Goal: Task Accomplishment & Management: Manage account settings

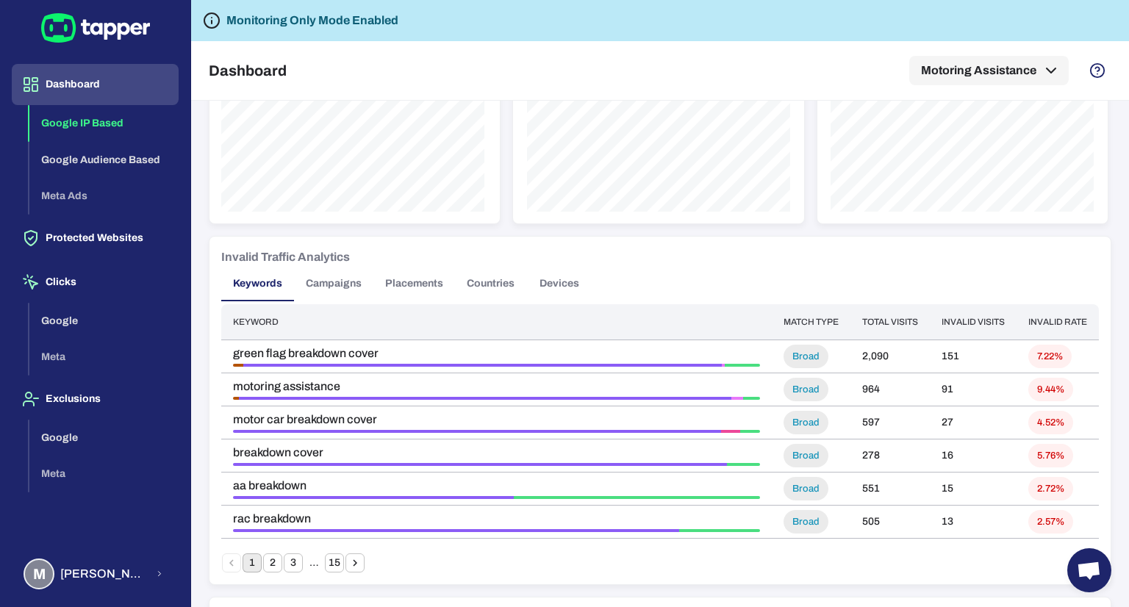
scroll to position [1173, 0]
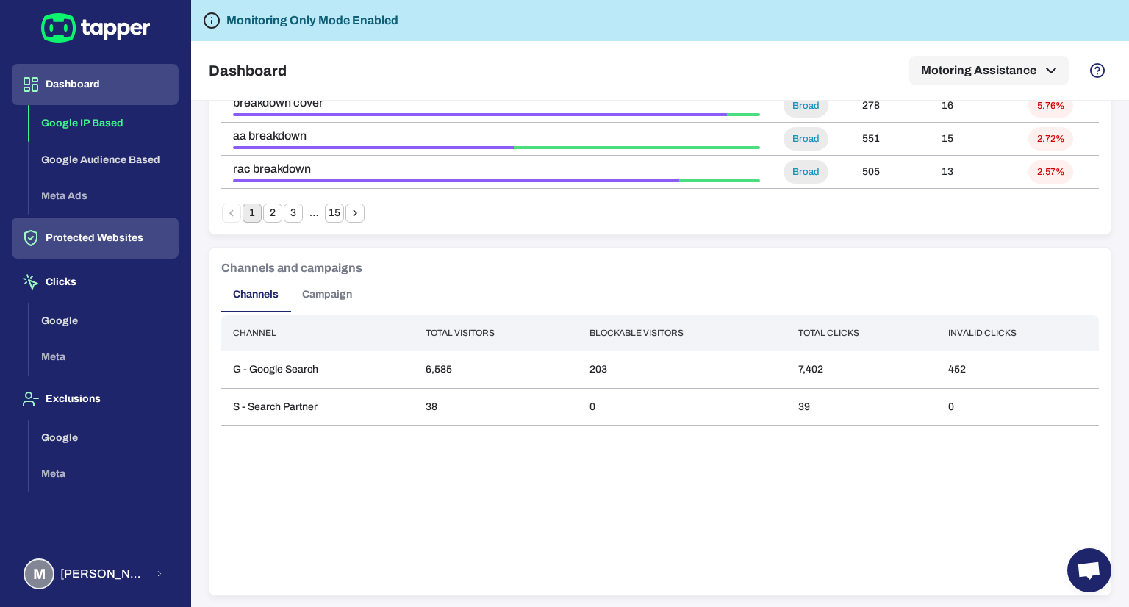
click at [96, 239] on button "Protected Websites" at bounding box center [95, 238] width 167 height 41
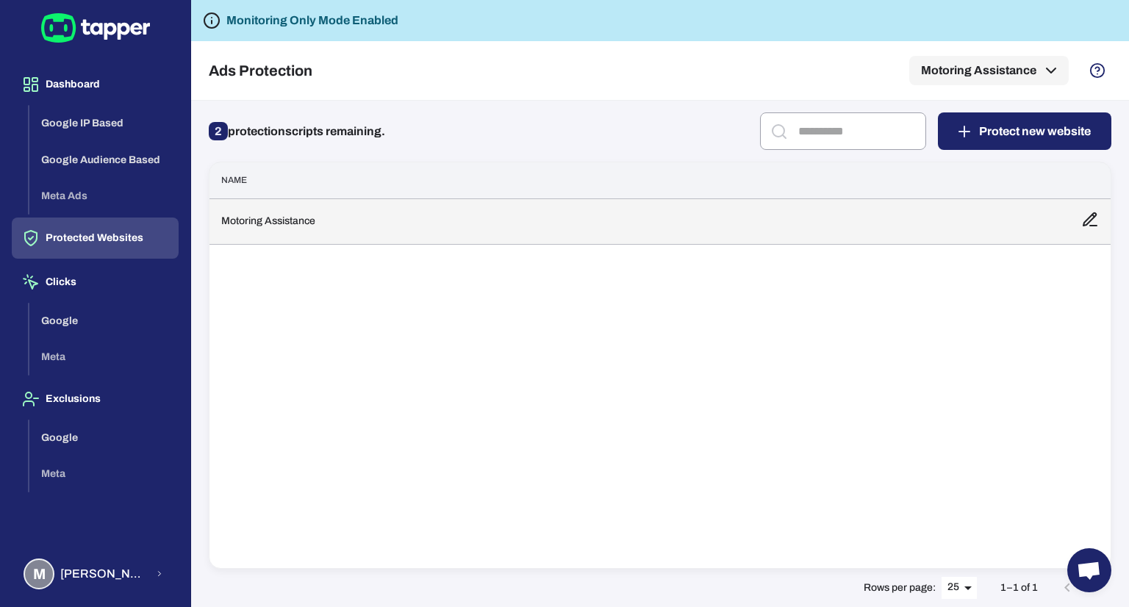
click at [359, 232] on td "Motoring Assistance" at bounding box center [640, 222] width 860 height 46
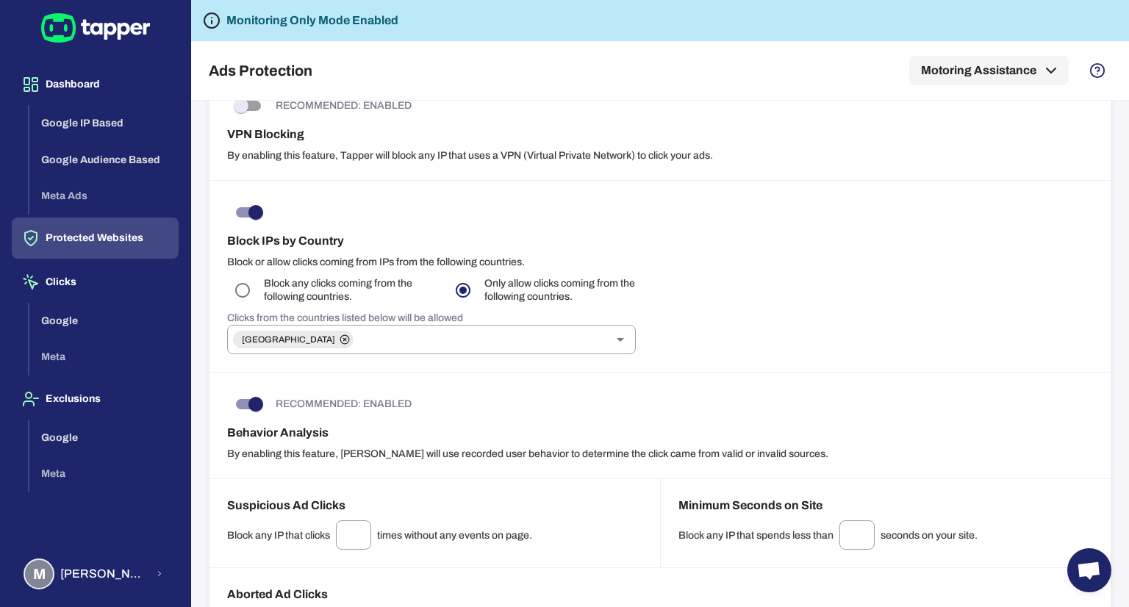
scroll to position [1210, 0]
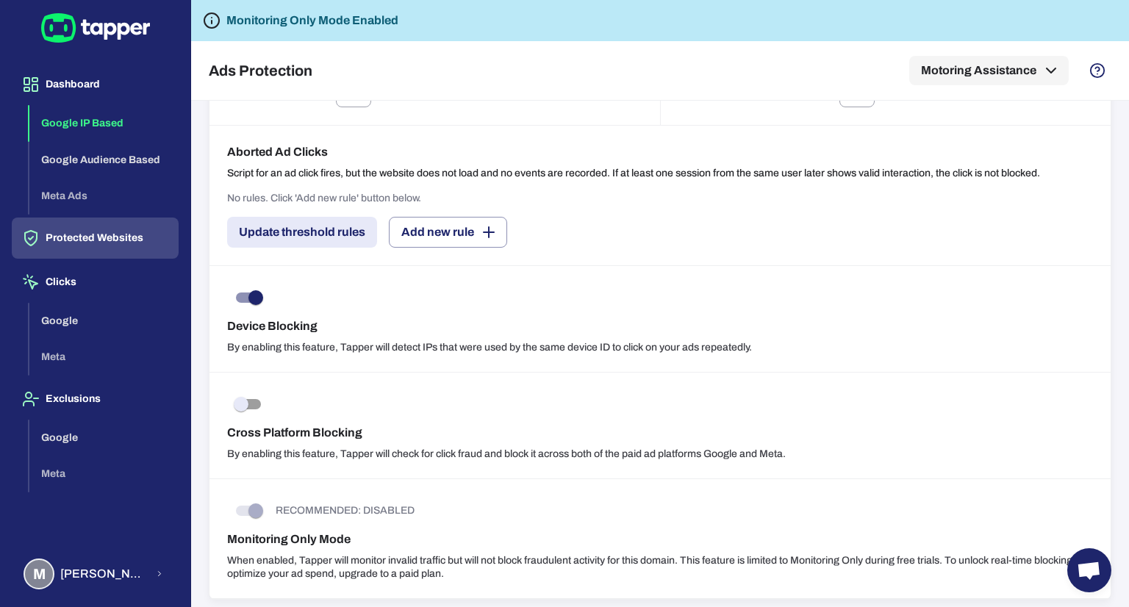
click at [88, 109] on button "Google IP Based" at bounding box center [103, 123] width 149 height 37
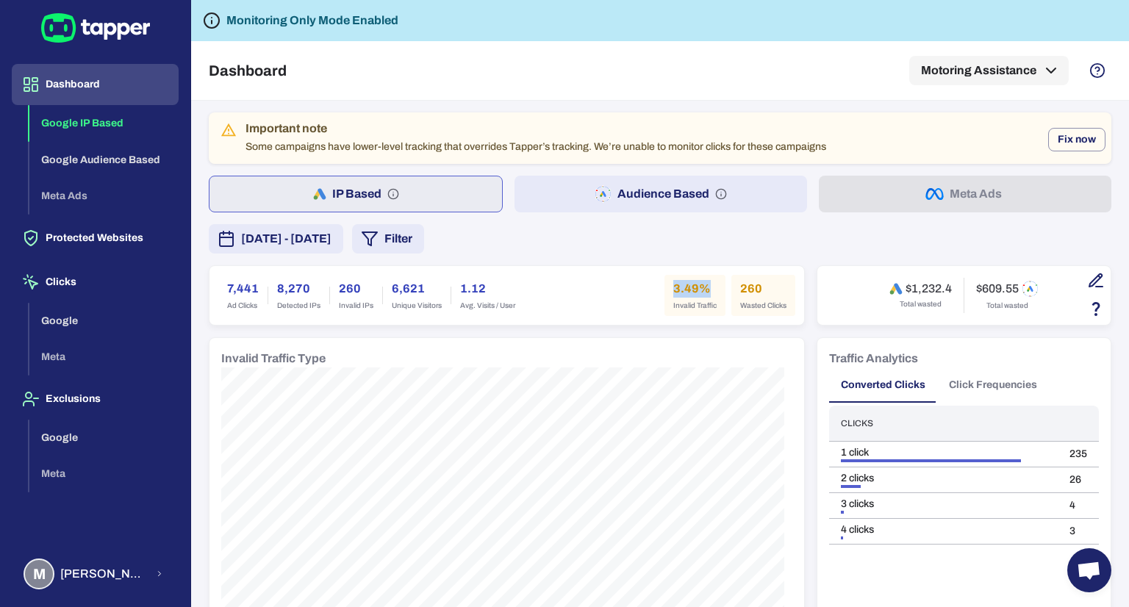
drag, startPoint x: 660, startPoint y: 281, endPoint x: 698, endPoint y: 289, distance: 38.4
click at [698, 289] on div "3.49% Invalid Traffic" at bounding box center [695, 295] width 61 height 41
click at [698, 289] on h6 "3.49%" at bounding box center [695, 289] width 43 height 18
click at [603, 229] on div "[DATE] - [DATE] Filter" at bounding box center [660, 238] width 903 height 29
click at [712, 65] on div "Dashboard Motoring Assistance" at bounding box center [660, 70] width 903 height 59
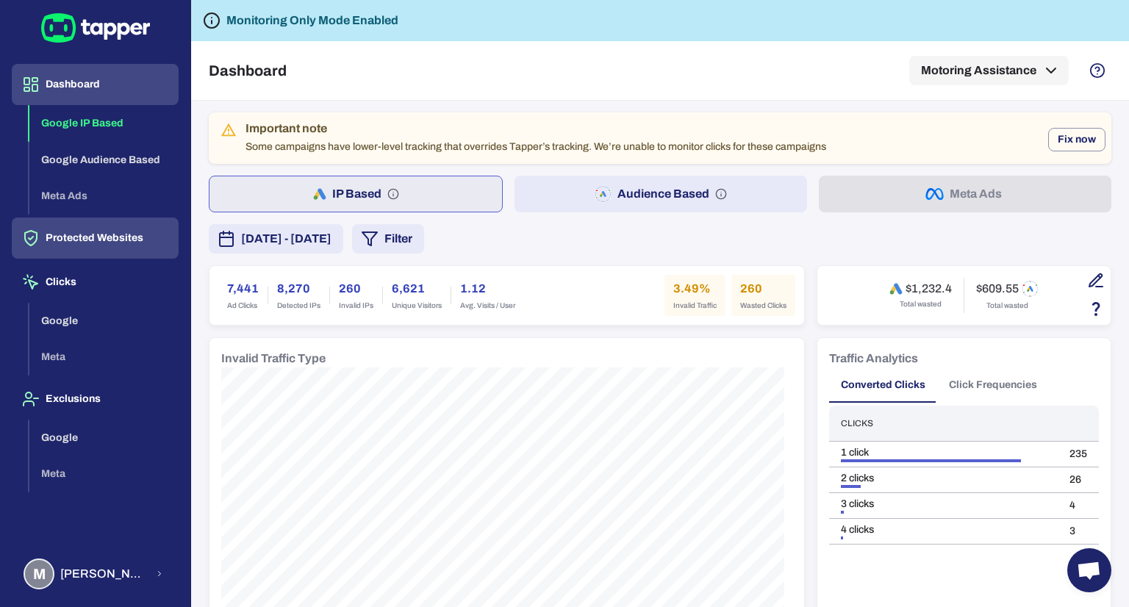
click at [79, 240] on button "Protected Websites" at bounding box center [95, 238] width 167 height 41
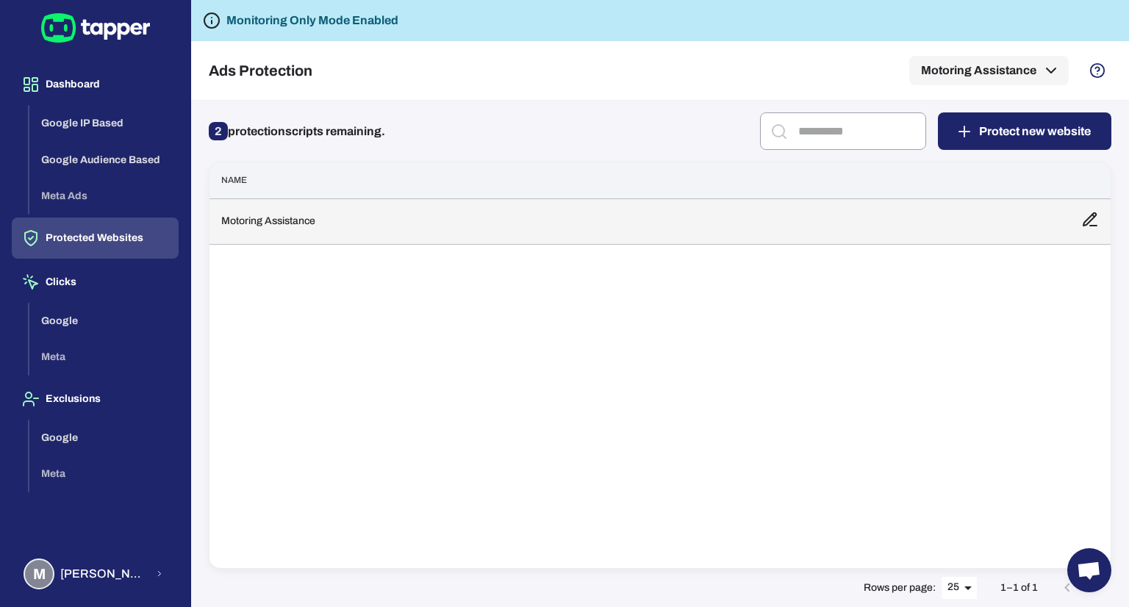
click at [515, 230] on td "Motoring Assistance" at bounding box center [640, 222] width 860 height 46
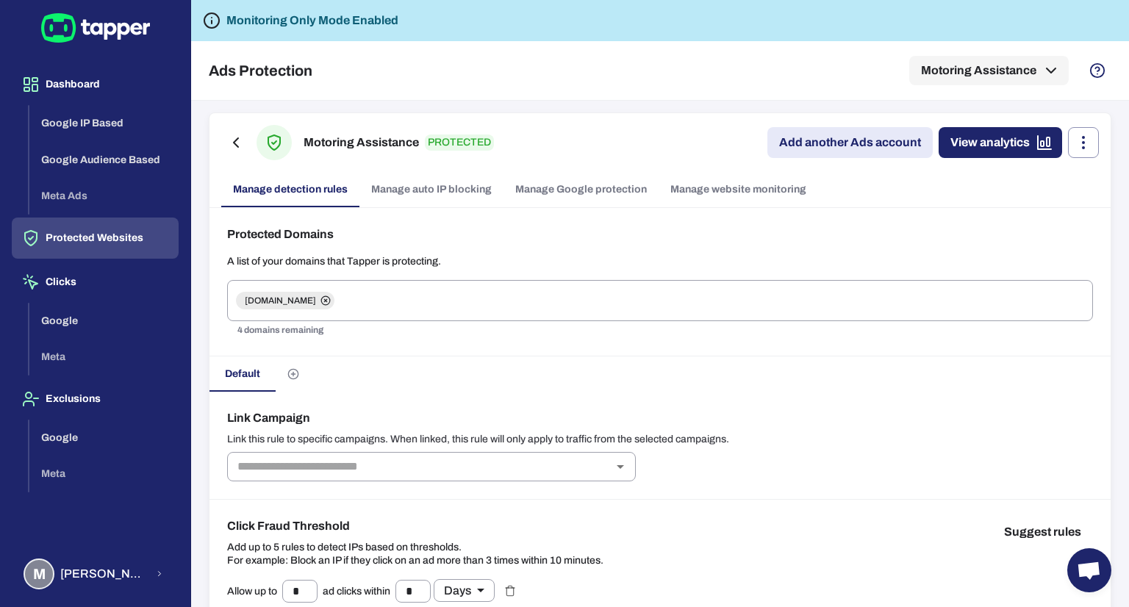
click at [648, 234] on h6 "Protected Domains" at bounding box center [660, 235] width 866 height 18
click at [455, 260] on p "A list of your domains that Tapper is protecting." at bounding box center [660, 261] width 866 height 13
click at [997, 209] on div "Protected Domains A list of your domains that Tapper is protecting. [DOMAIN_NAM…" at bounding box center [660, 282] width 901 height 149
click at [785, 200] on link "Manage website monitoring" at bounding box center [739, 189] width 160 height 35
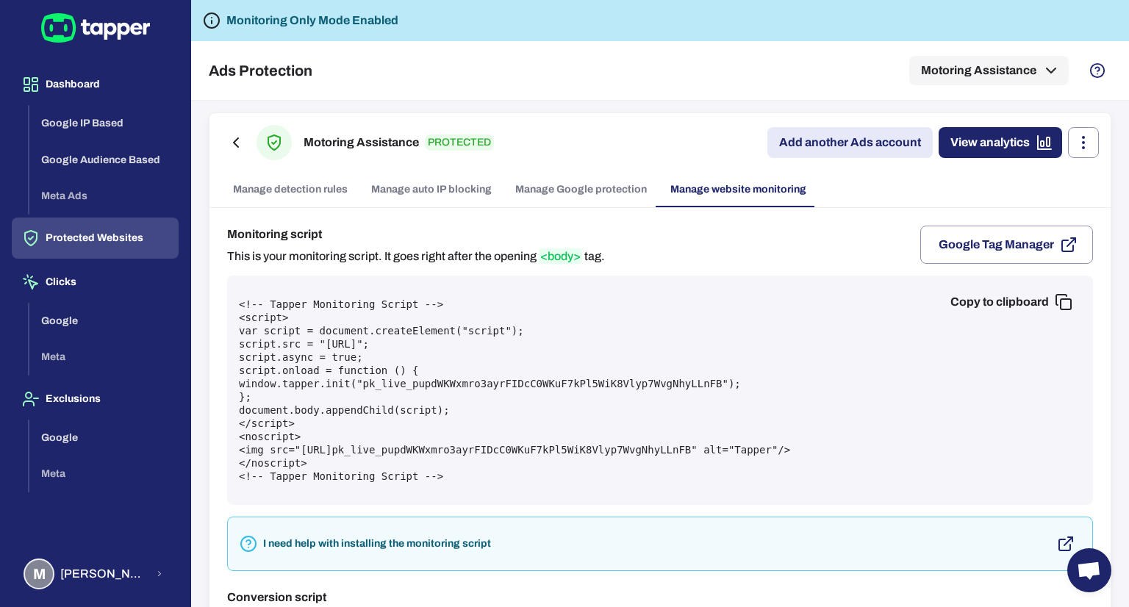
click at [617, 192] on link "Manage Google protection" at bounding box center [581, 189] width 155 height 35
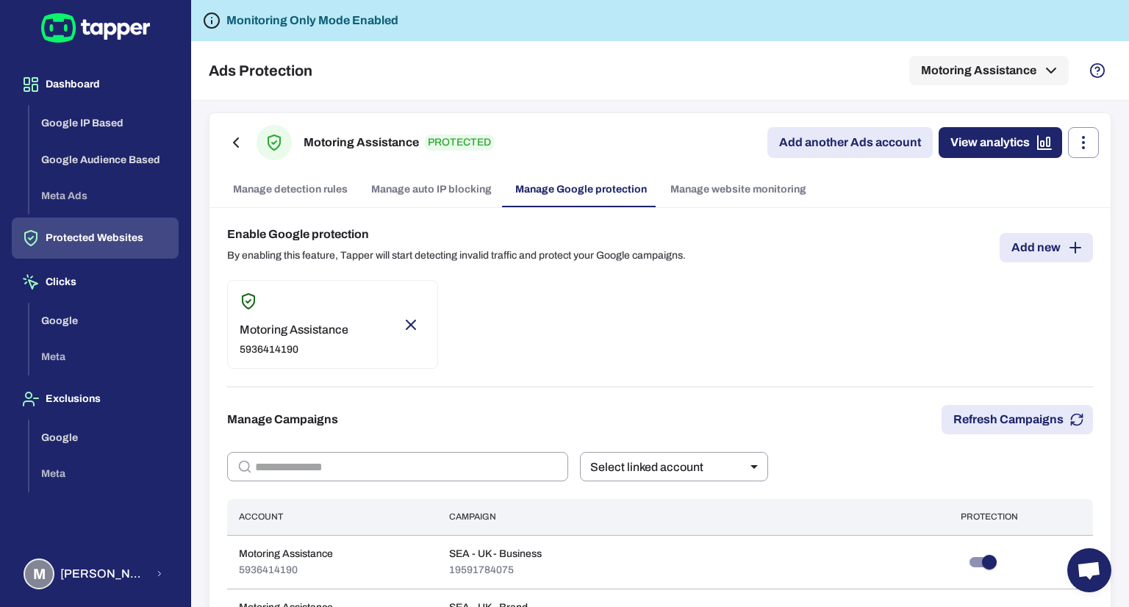
click at [710, 192] on link "Manage website monitoring" at bounding box center [739, 189] width 160 height 35
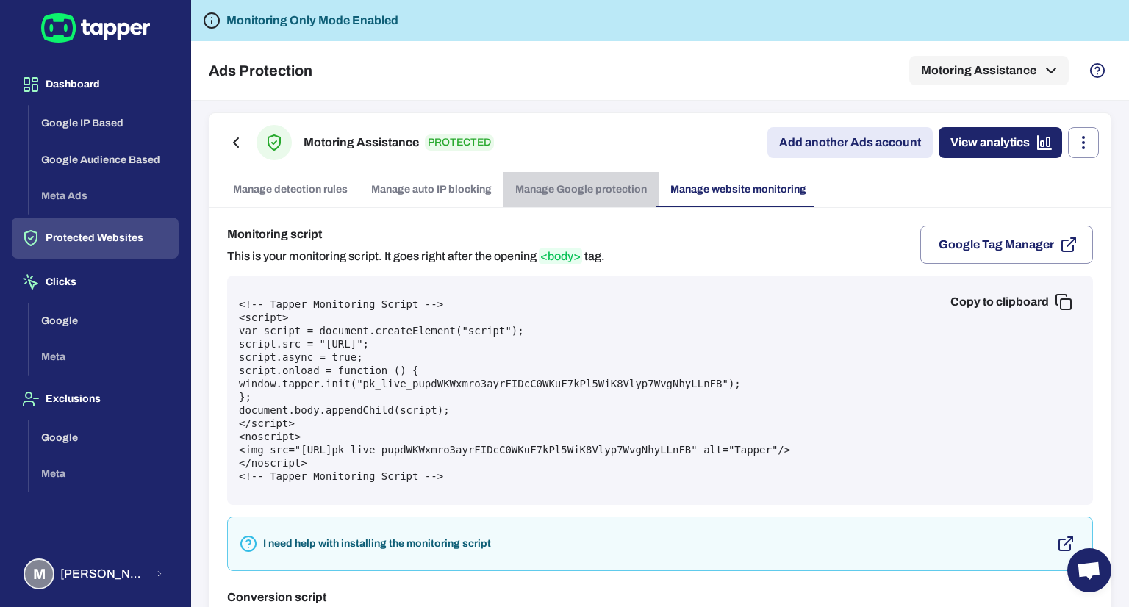
click at [609, 186] on link "Manage Google protection" at bounding box center [581, 189] width 155 height 35
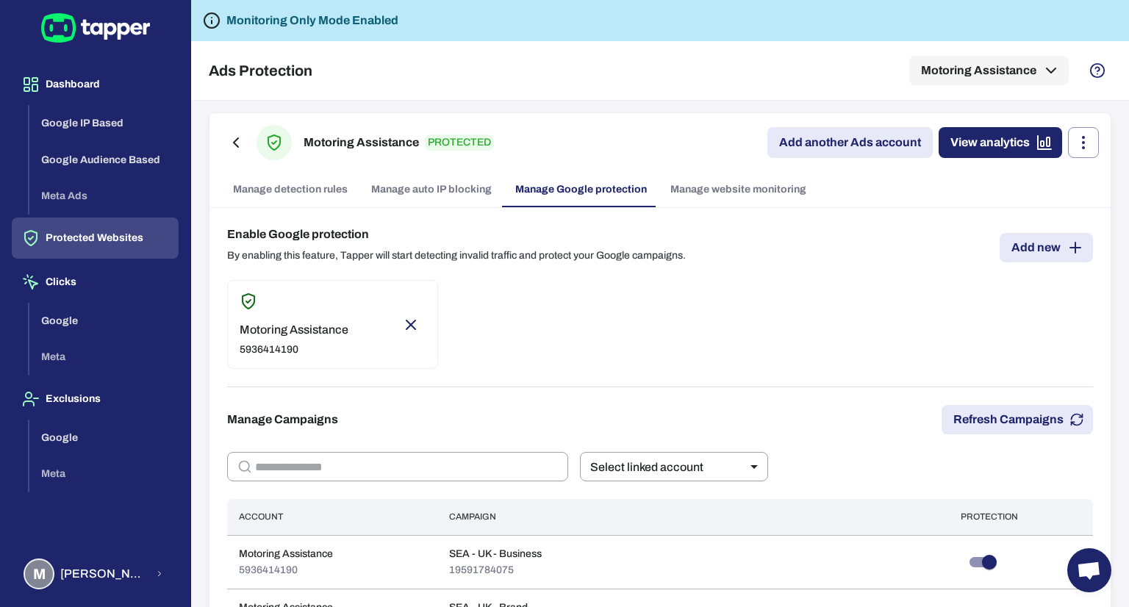
click at [473, 183] on link "Manage auto IP blocking" at bounding box center [432, 189] width 144 height 35
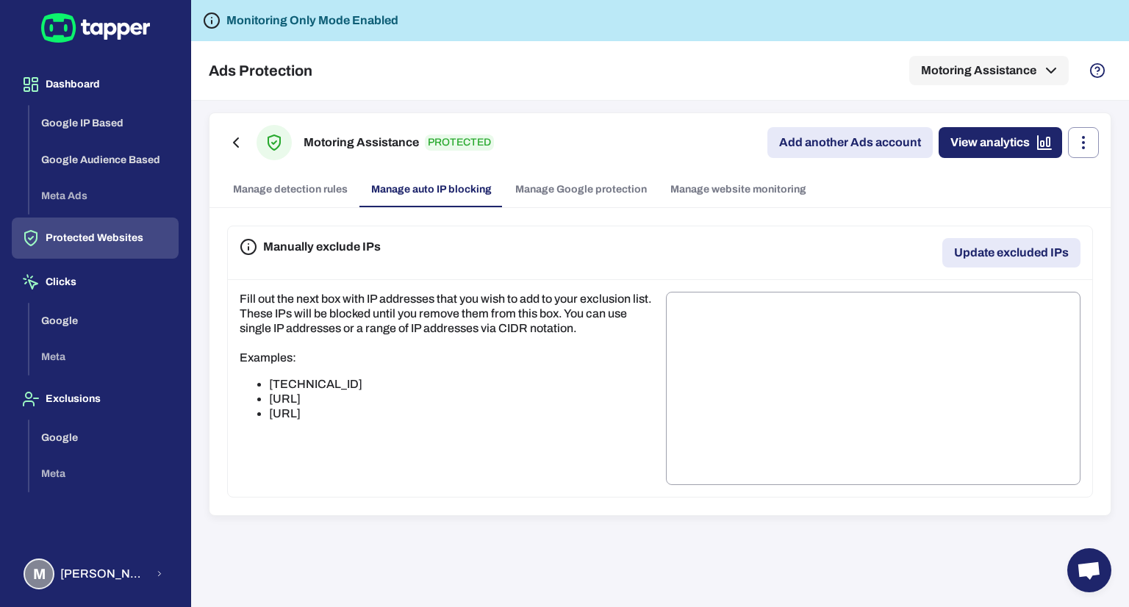
click at [724, 199] on link "Manage website monitoring" at bounding box center [739, 189] width 160 height 35
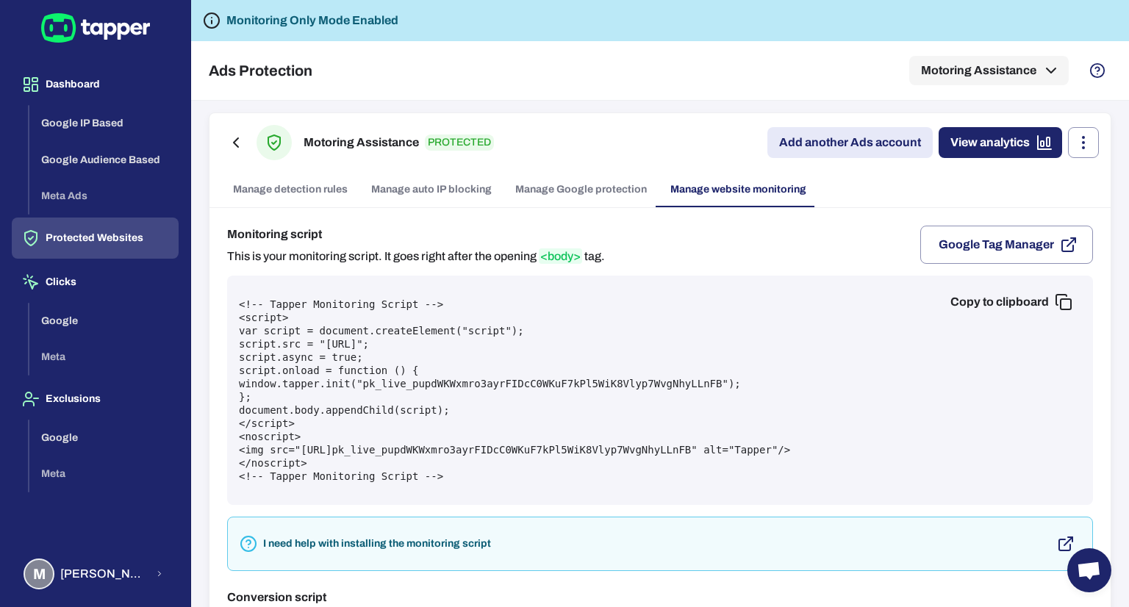
click at [602, 192] on link "Manage Google protection" at bounding box center [581, 189] width 155 height 35
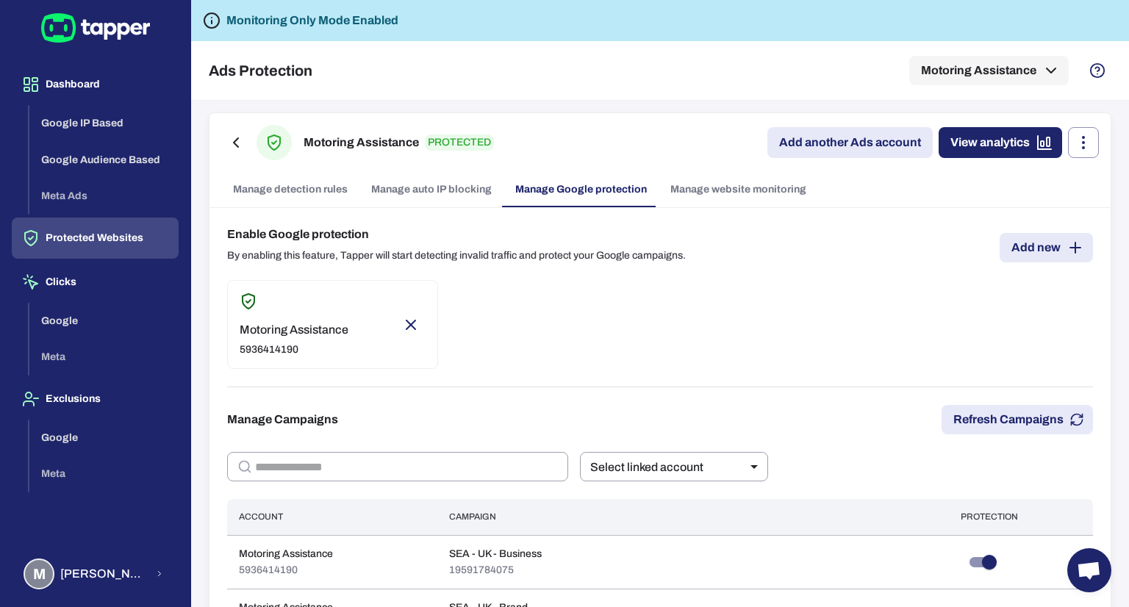
click at [314, 192] on link "Manage detection rules" at bounding box center [290, 189] width 138 height 35
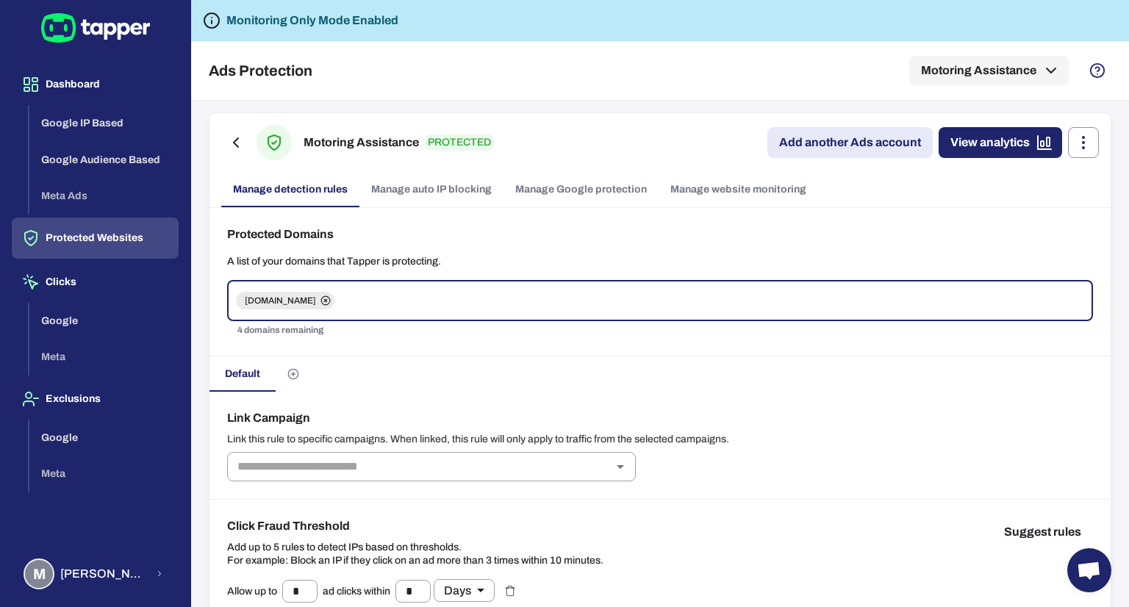
click at [560, 196] on link "Manage Google protection" at bounding box center [581, 189] width 155 height 35
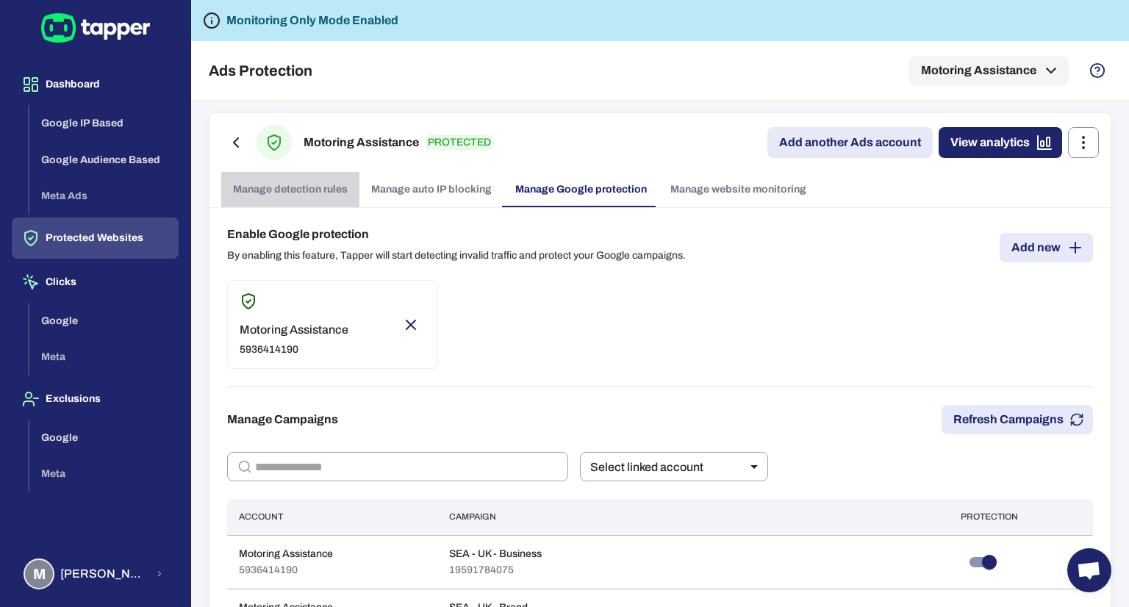
click at [254, 190] on link "Manage detection rules" at bounding box center [290, 189] width 138 height 35
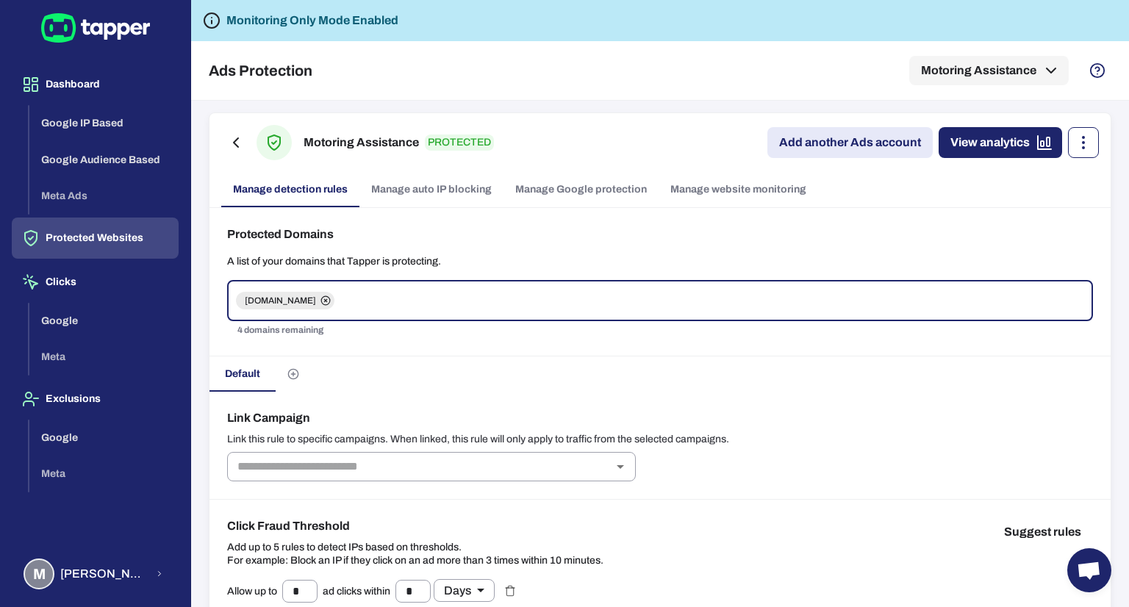
click at [1082, 138] on button "button" at bounding box center [1083, 142] width 31 height 31
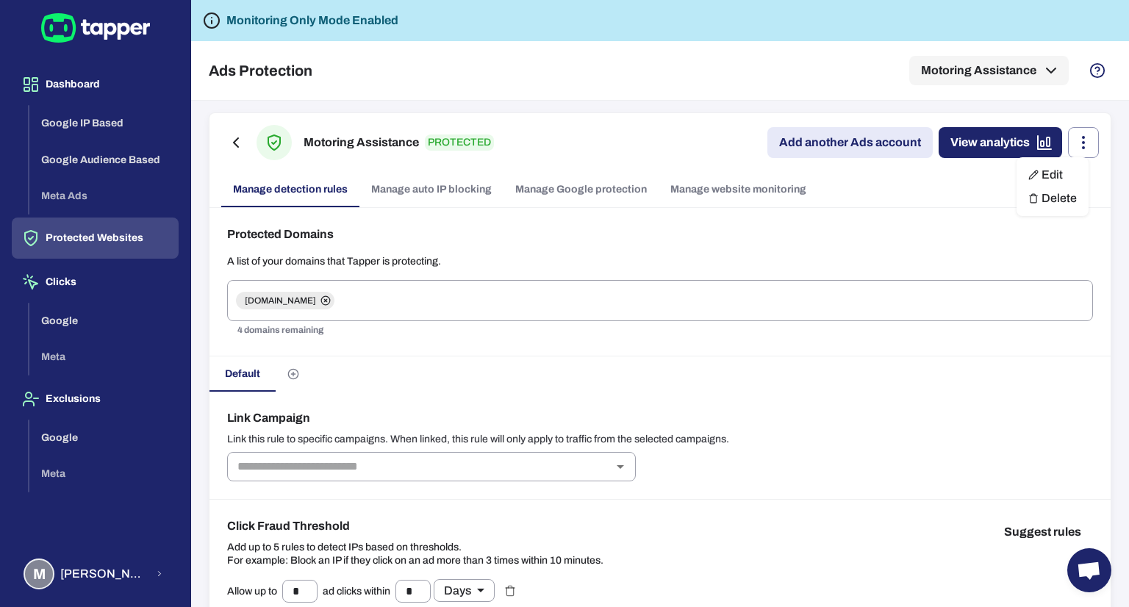
drag, startPoint x: 1129, startPoint y: 183, endPoint x: 1129, endPoint y: 265, distance: 81.6
click at [1129, 265] on div at bounding box center [564, 303] width 1129 height 607
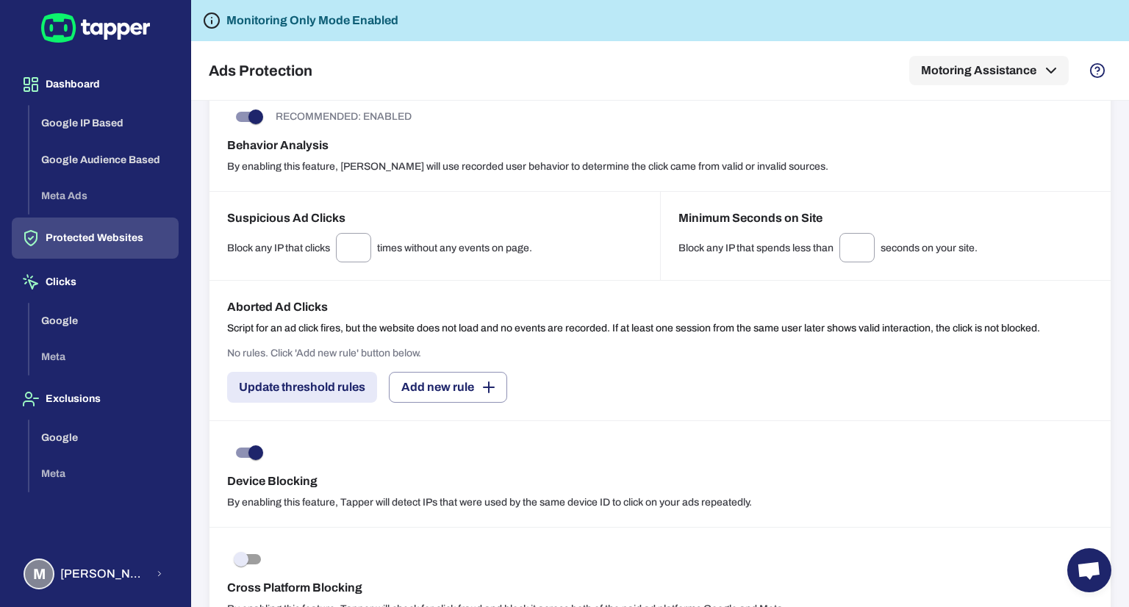
scroll to position [1210, 0]
